Goal: Information Seeking & Learning: Learn about a topic

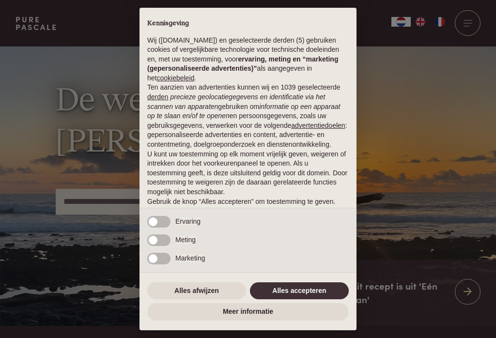
click at [306, 295] on button "Alles accepteren" at bounding box center [299, 290] width 99 height 17
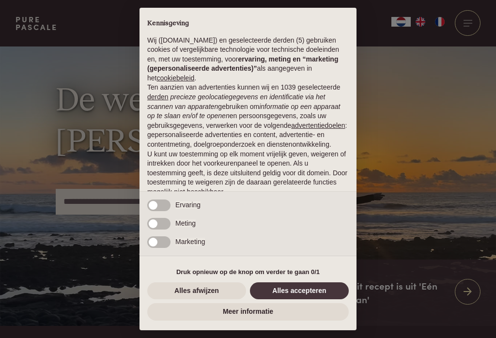
scroll to position [45, 0]
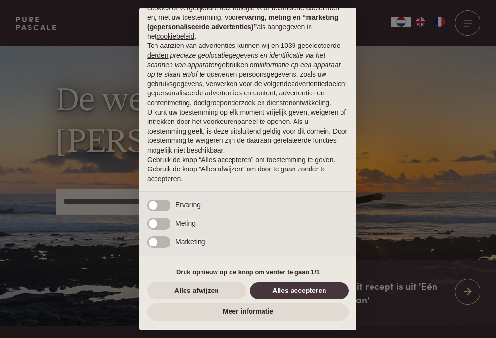
click at [464, 182] on div "× Kennisgeving Wij (purepascale.com) en geselecteerde derden (5) gebruiken cook…" at bounding box center [248, 169] width 496 height 338
click at [300, 292] on button "Alles accepteren" at bounding box center [299, 290] width 99 height 17
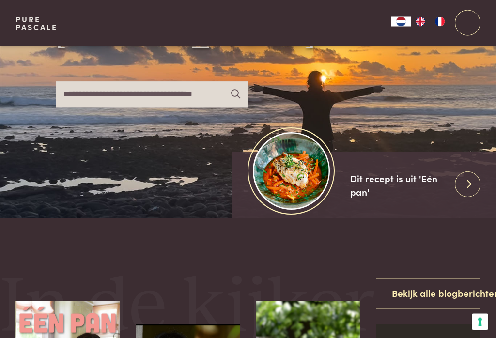
scroll to position [108, 0]
click at [474, 197] on div at bounding box center [468, 184] width 26 height 26
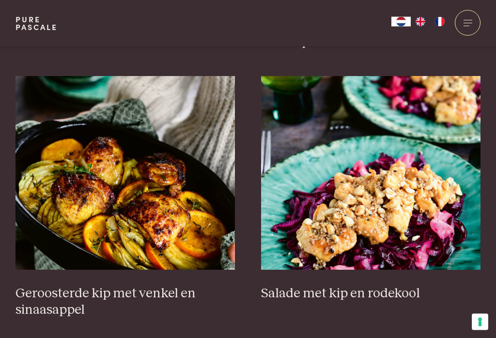
scroll to position [1156, 0]
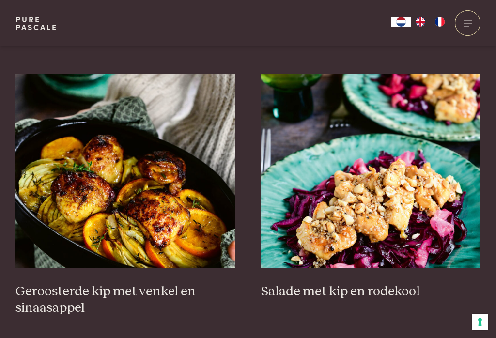
click at [161, 280] on link "Geroosterde kip met venkel en sinaasappel" at bounding box center [126, 195] width 220 height 243
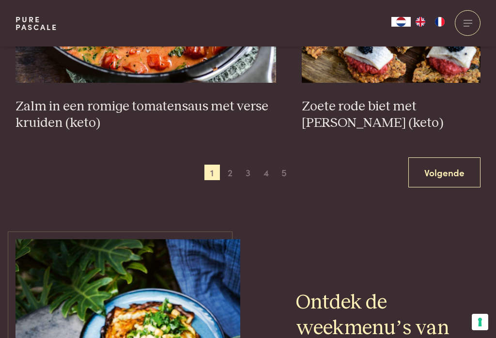
scroll to position [1950, 0]
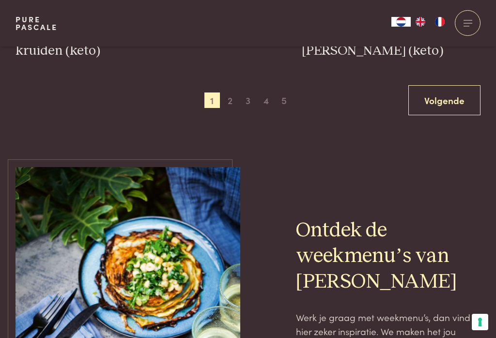
click at [230, 101] on span "2" at bounding box center [230, 101] width 16 height 16
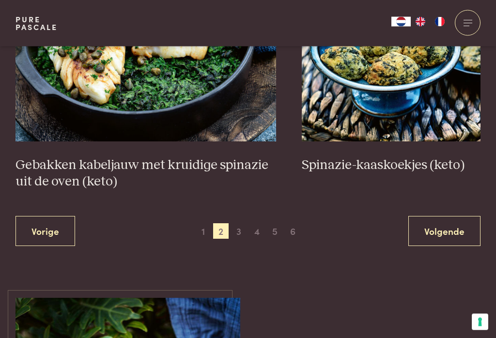
scroll to position [1823, 0]
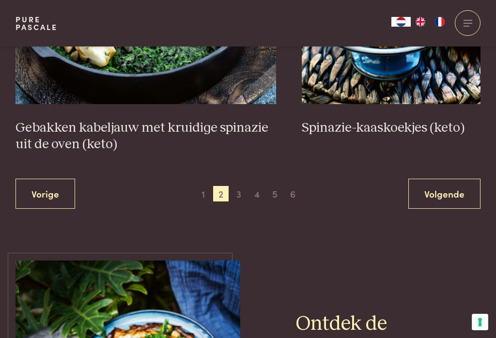
click at [235, 194] on span "3" at bounding box center [239, 194] width 16 height 16
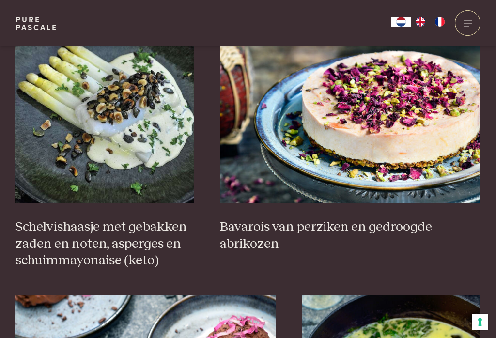
scroll to position [709, 0]
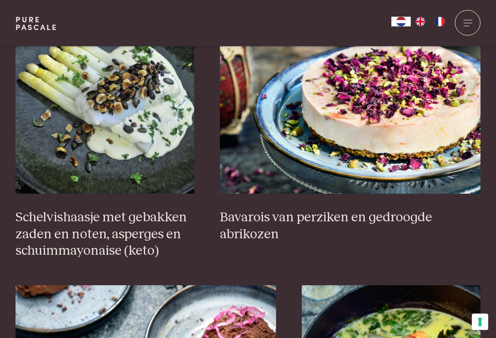
click at [449, 233] on h3 "Bavarois van perziken en gedroogde abrikozen" at bounding box center [350, 226] width 261 height 33
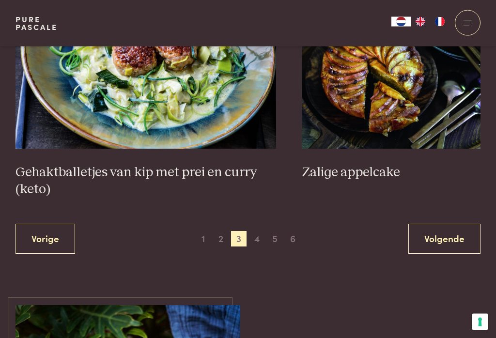
scroll to position [1862, 0]
click at [255, 241] on span "4" at bounding box center [257, 239] width 16 height 16
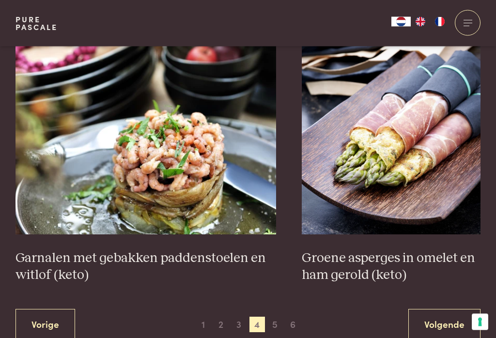
scroll to position [1709, 0]
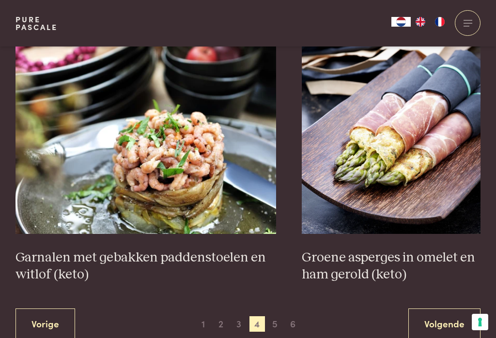
click at [275, 325] on span "5" at bounding box center [275, 324] width 16 height 16
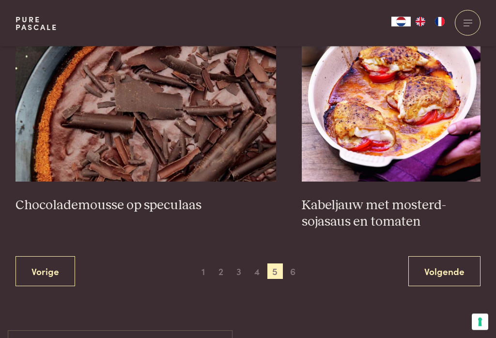
scroll to position [1779, 0]
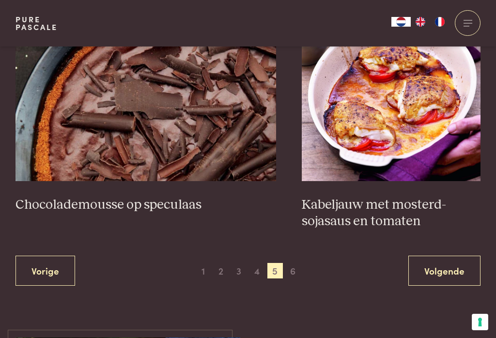
click at [294, 277] on span "6" at bounding box center [293, 271] width 16 height 16
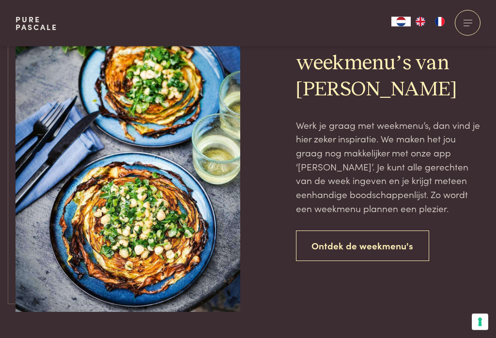
scroll to position [830, 0]
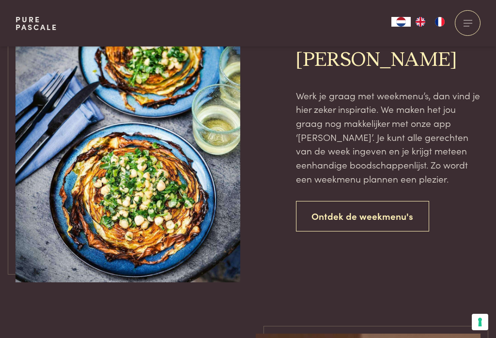
click at [389, 216] on link "Ontdek de weekmenu's" at bounding box center [363, 216] width 134 height 31
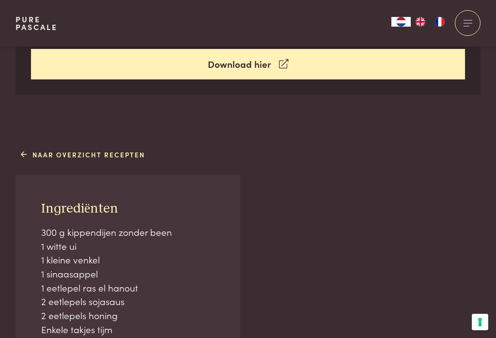
scroll to position [411, 0]
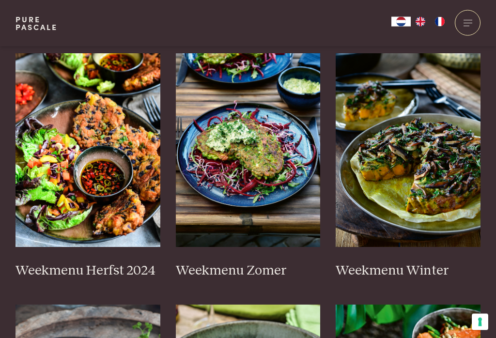
scroll to position [256, 0]
click at [90, 266] on h3 "Weekmenu Herfst 2024" at bounding box center [88, 271] width 145 height 17
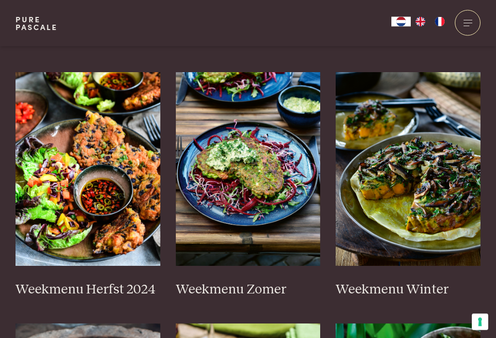
scroll to position [237, 0]
click at [48, 290] on h3 "Weekmenu Herfst 2024" at bounding box center [88, 289] width 145 height 17
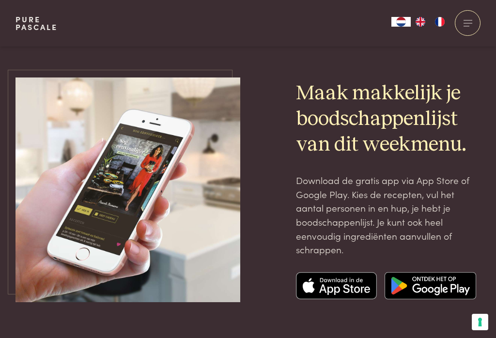
scroll to position [3205, 0]
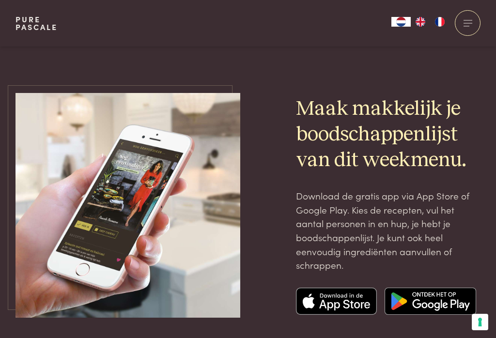
click at [349, 288] on img at bounding box center [336, 301] width 81 height 27
